Goal: Transaction & Acquisition: Purchase product/service

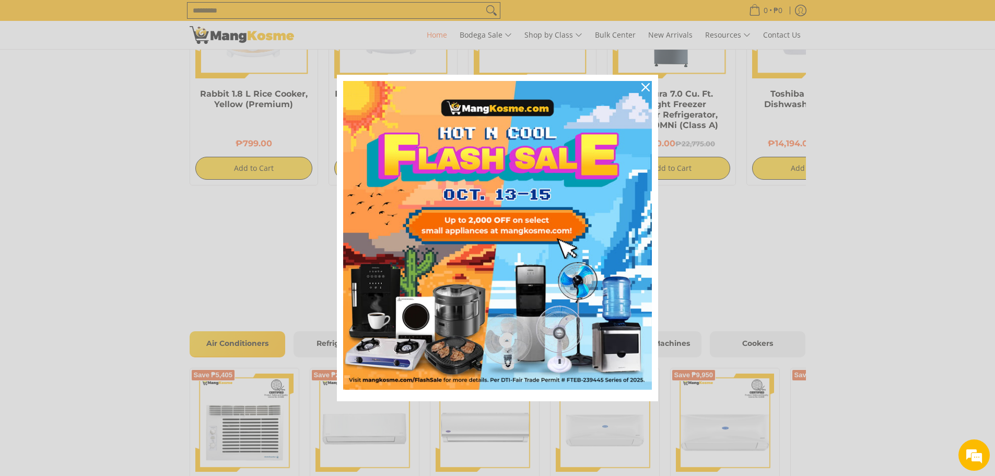
scroll to position [0, 415]
click at [492, 86] on icon "close icon" at bounding box center [646, 87] width 8 height 8
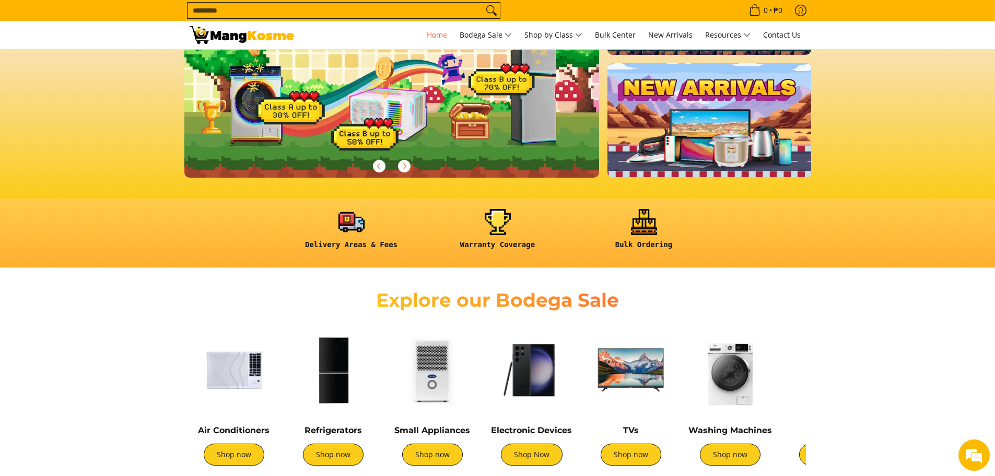
scroll to position [314, 0]
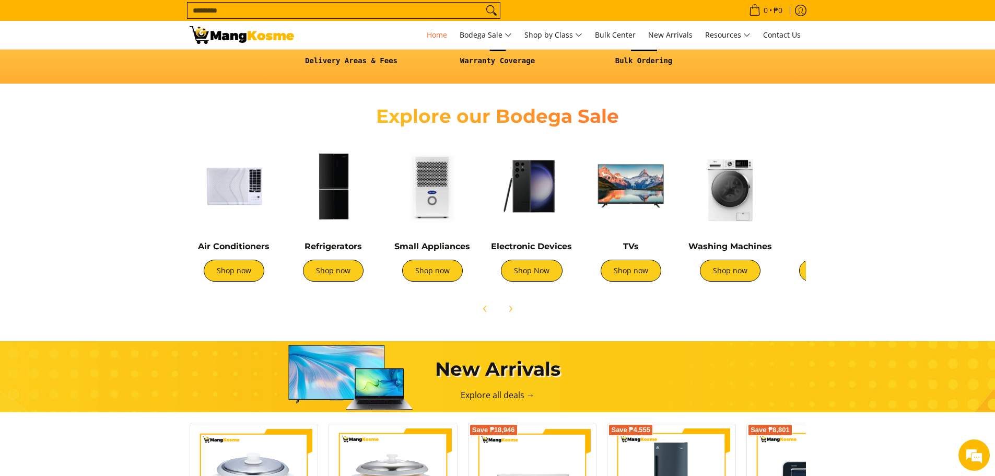
click at [245, 185] on img at bounding box center [234, 186] width 89 height 89
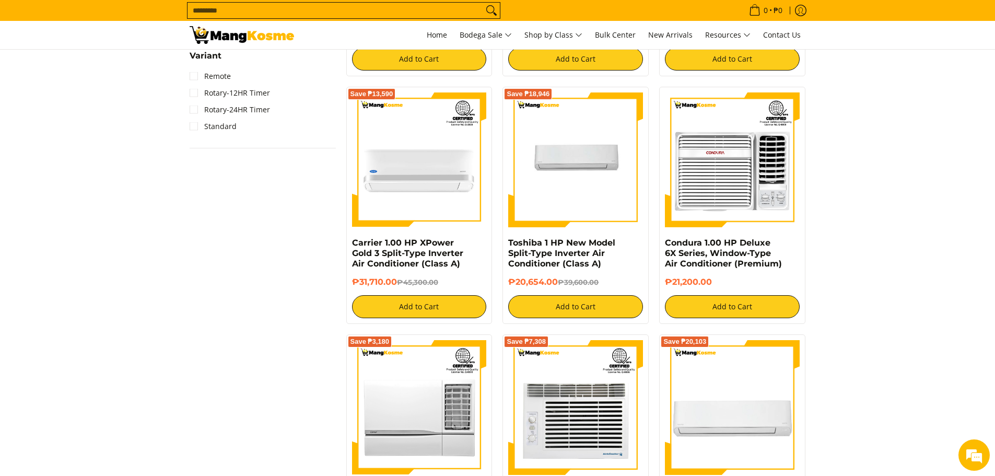
scroll to position [1097, 0]
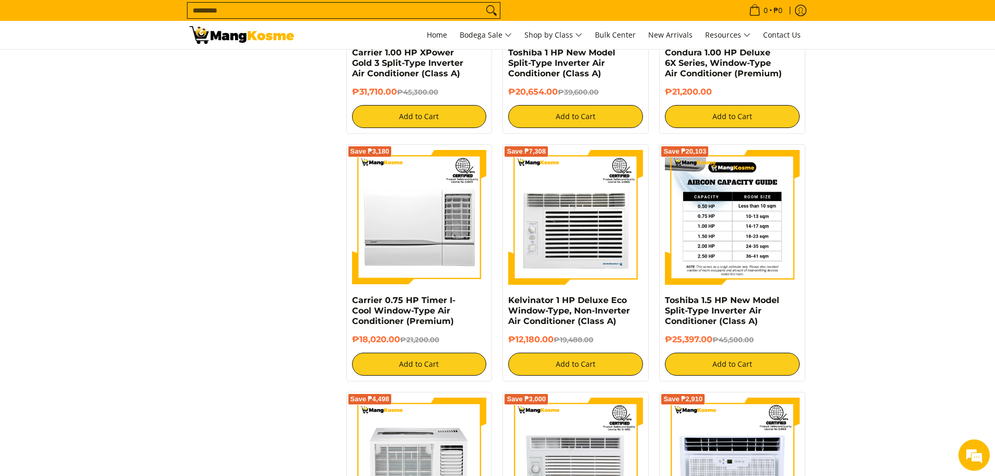
click at [721, 266] on img at bounding box center [732, 217] width 135 height 135
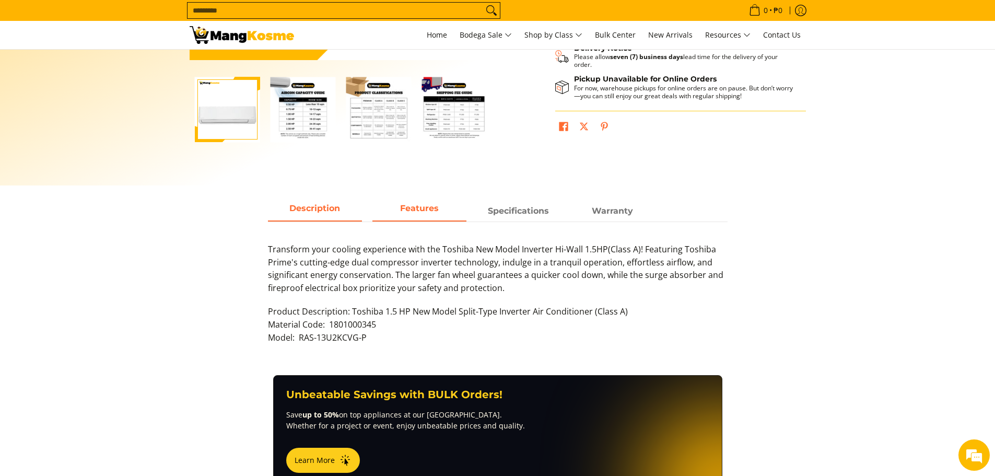
click at [421, 214] on span "Features" at bounding box center [420, 211] width 94 height 19
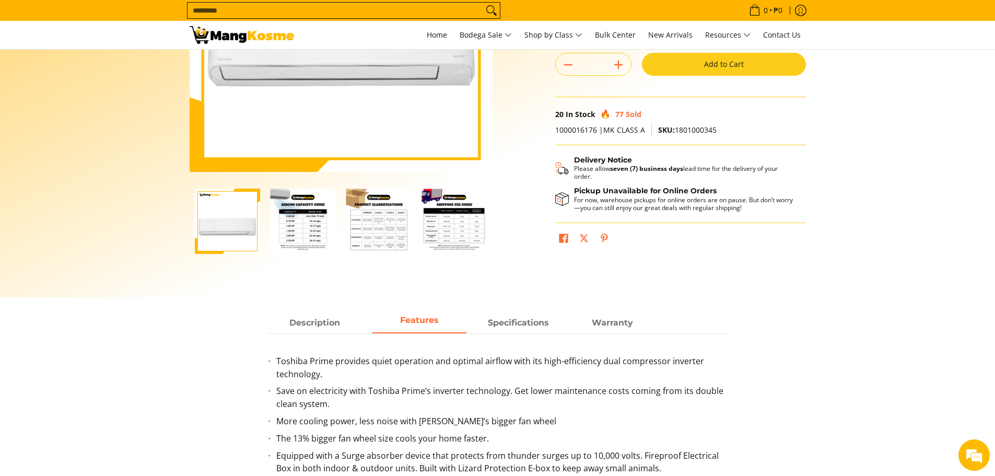
scroll to position [366, 0]
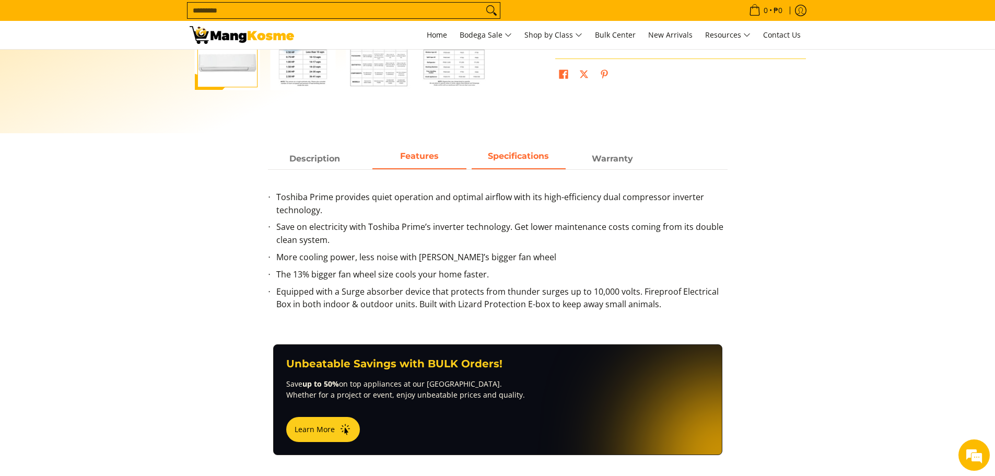
click at [518, 159] on span "Specifications" at bounding box center [519, 158] width 94 height 19
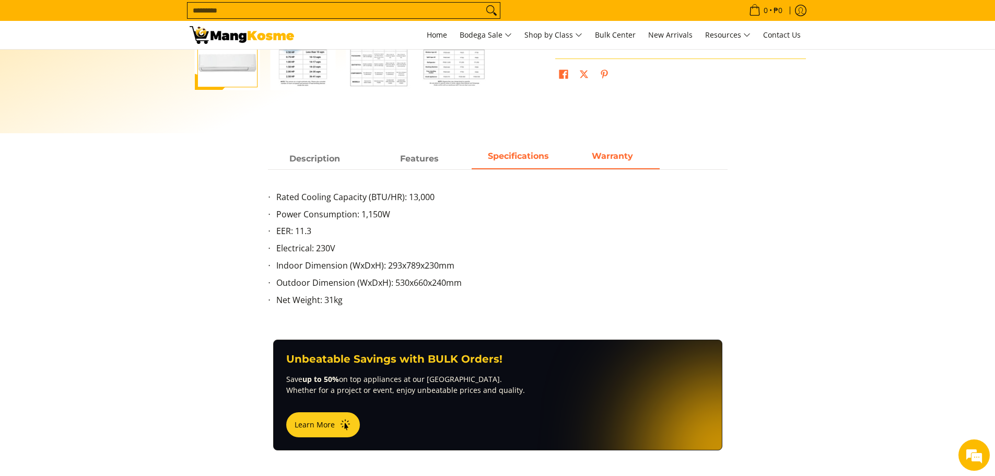
click at [593, 158] on span "Warranty" at bounding box center [613, 158] width 94 height 19
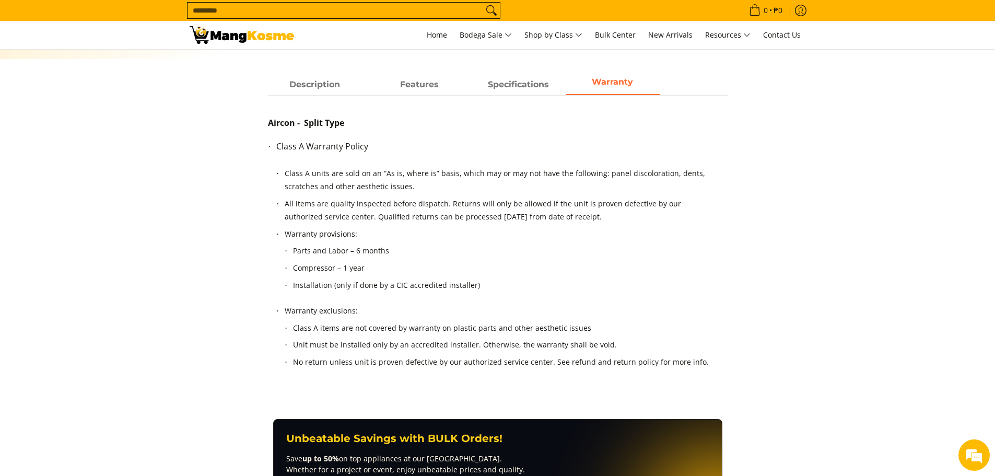
scroll to position [470, 0]
